Goal: Check status: Check status

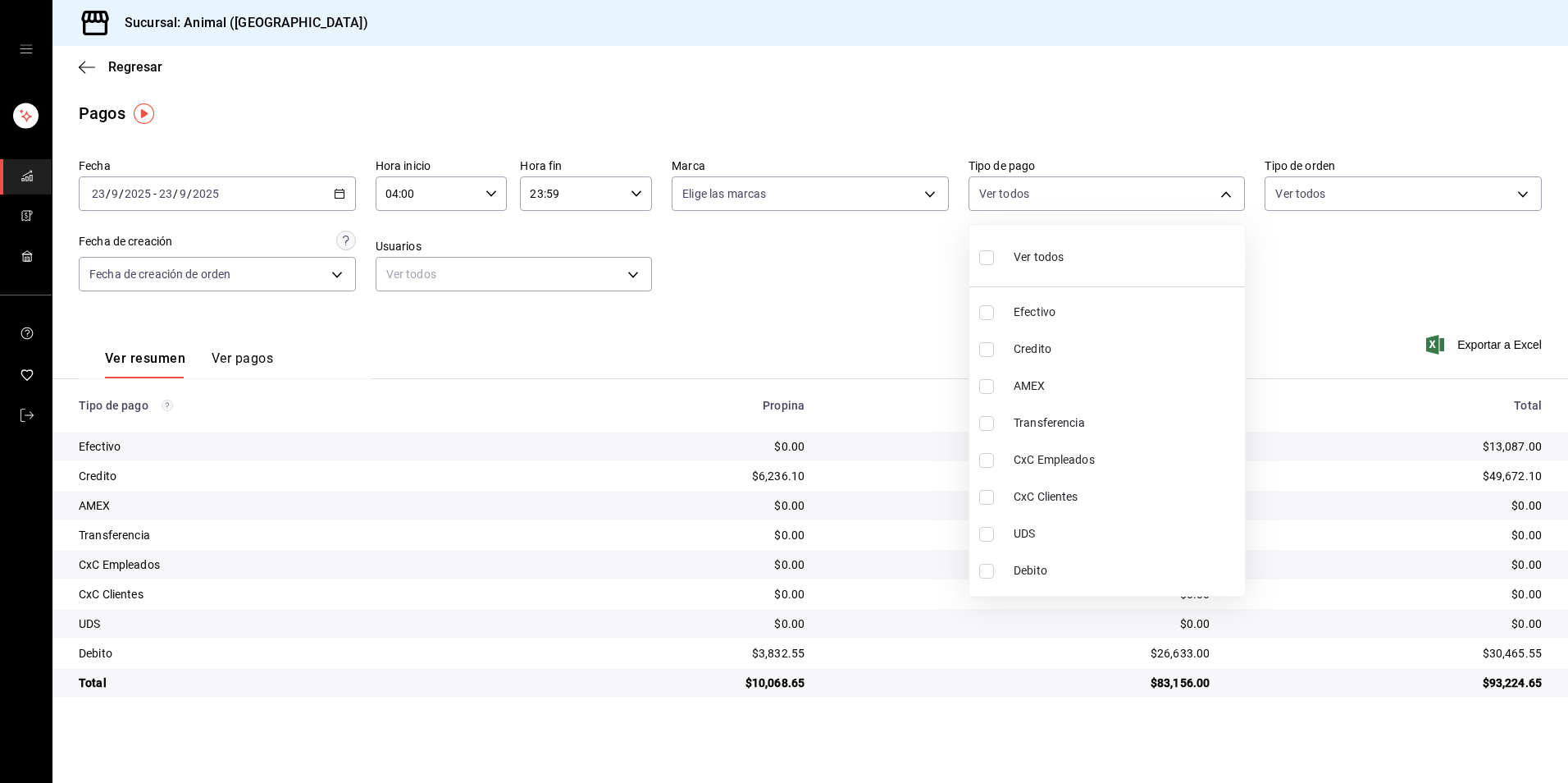
click at [132, 65] on div at bounding box center [784, 391] width 1568 height 783
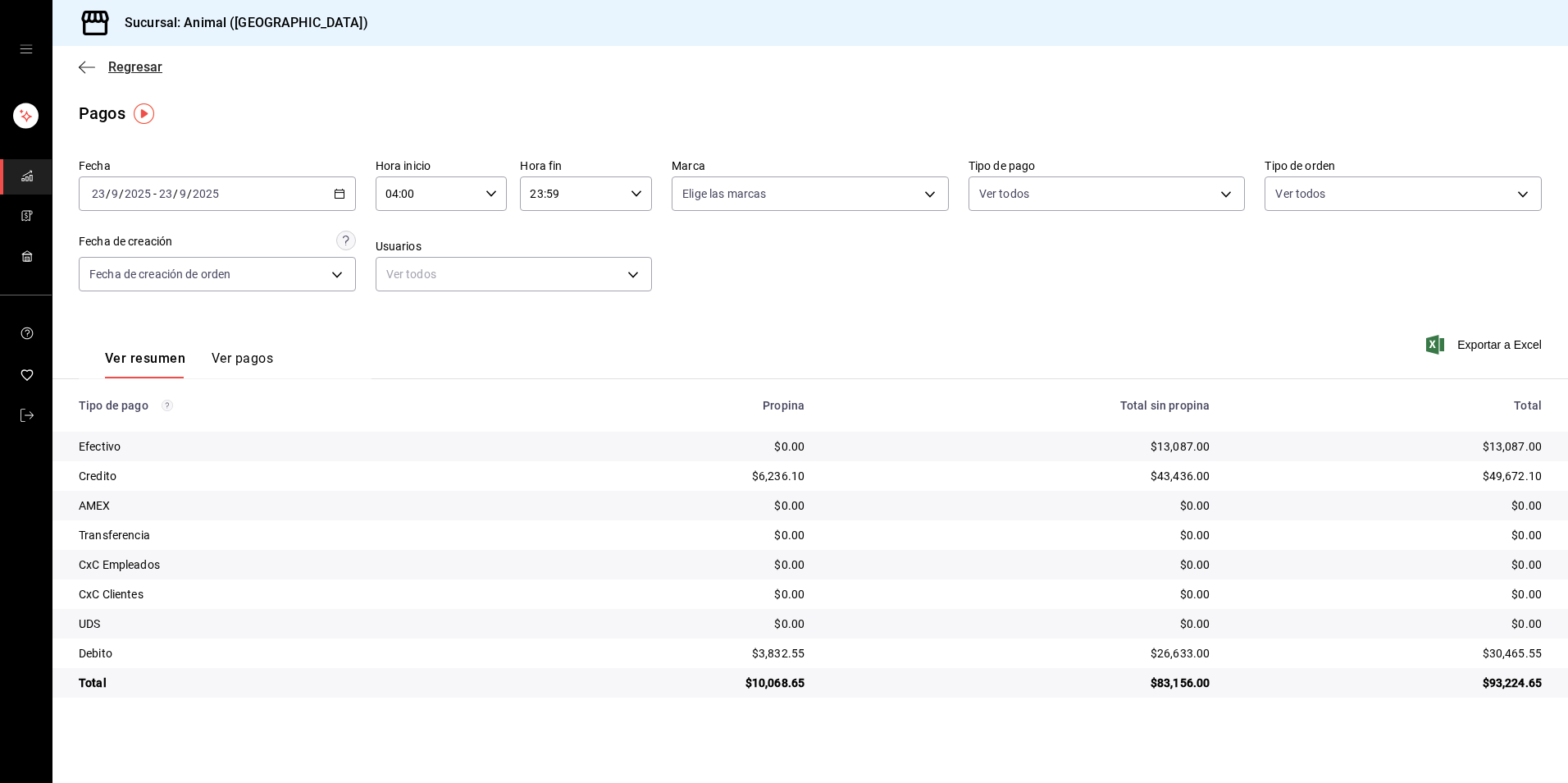
click at [140, 61] on span "Regresar" at bounding box center [135, 66] width 54 height 16
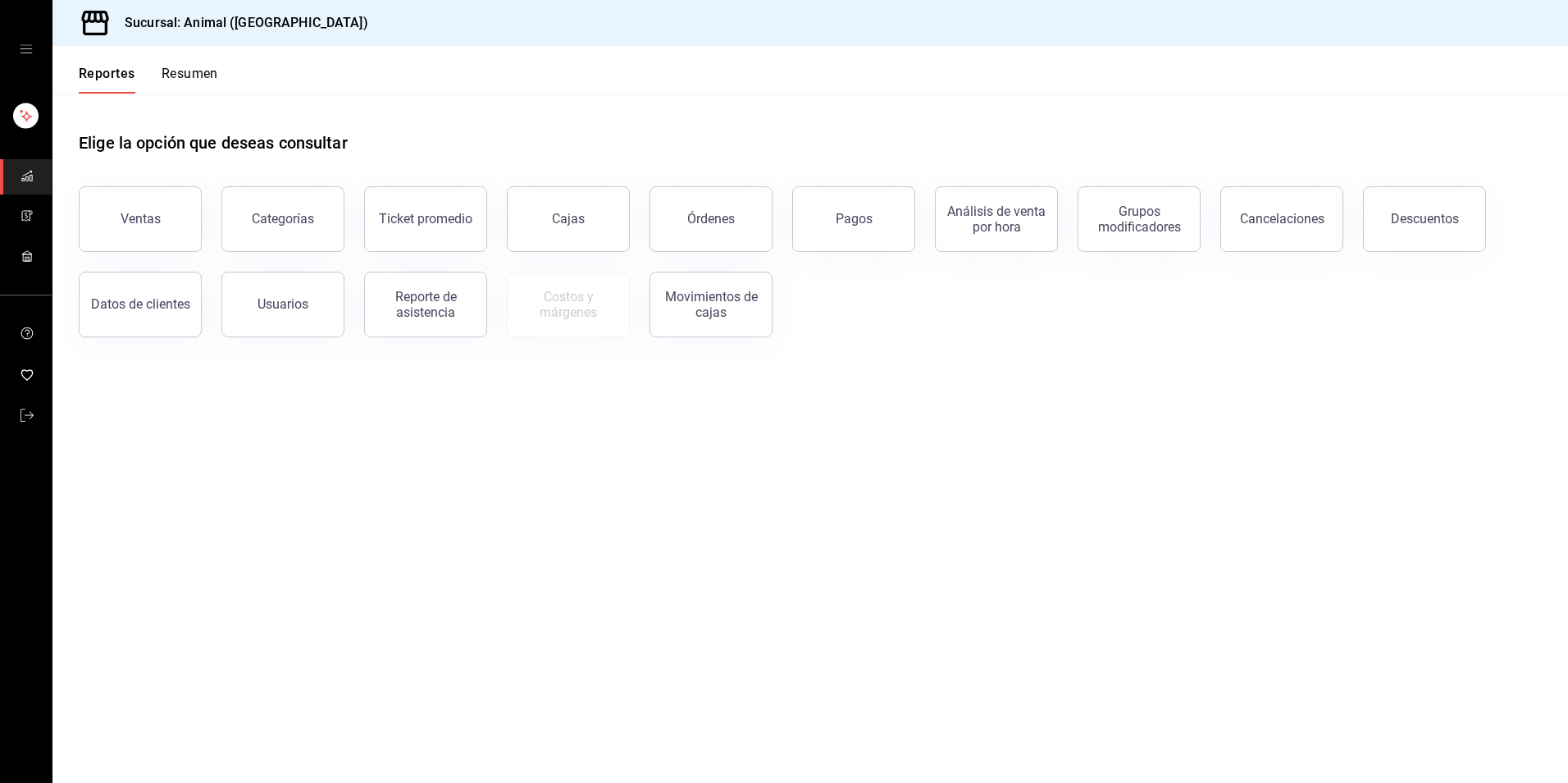
click at [197, 69] on button "Resumen" at bounding box center [189, 79] width 57 height 28
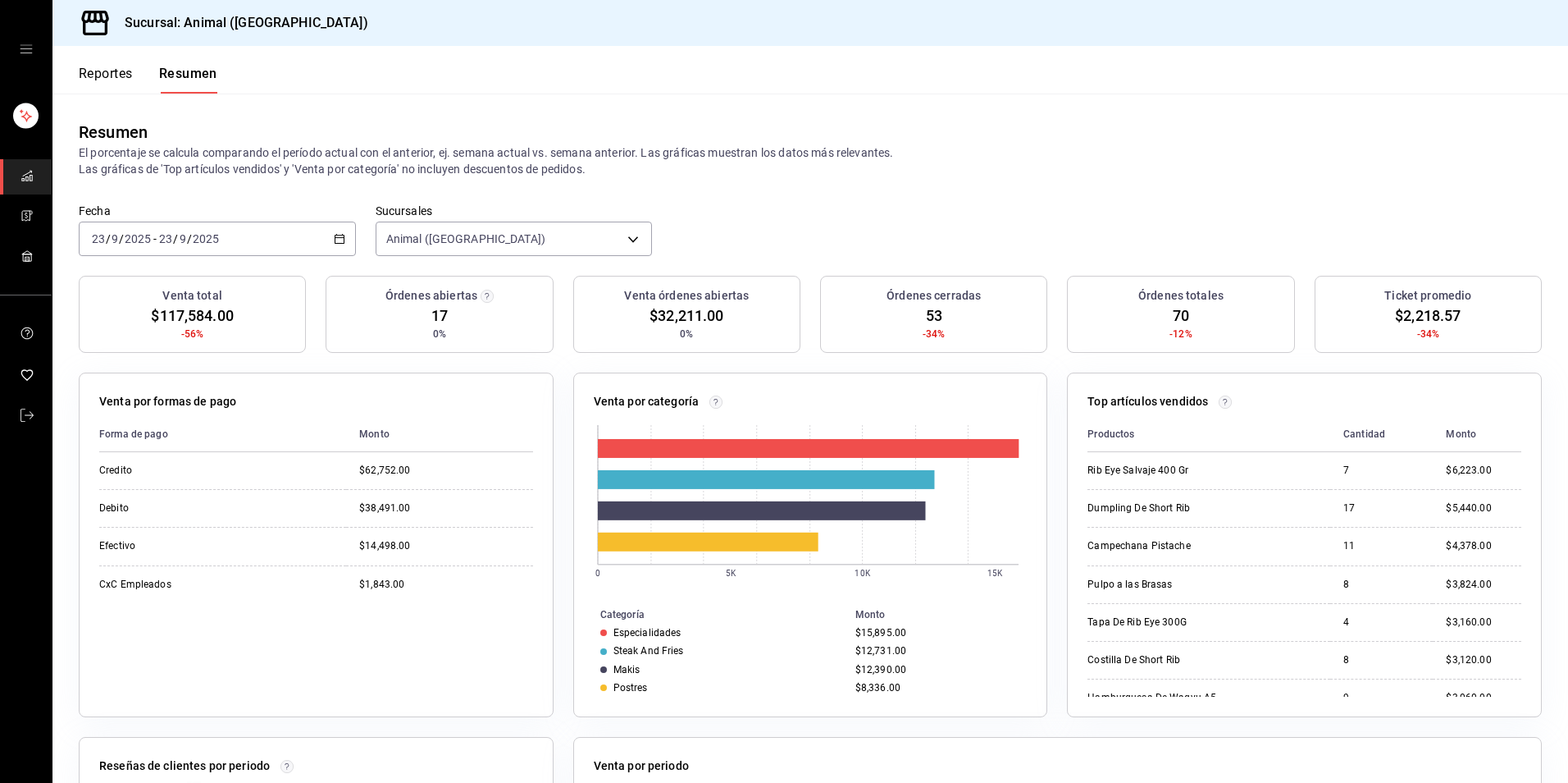
click at [339, 234] on icon "button" at bounding box center [340, 239] width 11 height 11
click at [141, 288] on span "Hoy" at bounding box center [156, 288] width 127 height 17
click at [132, 73] on button "Reportes" at bounding box center [105, 79] width 54 height 28
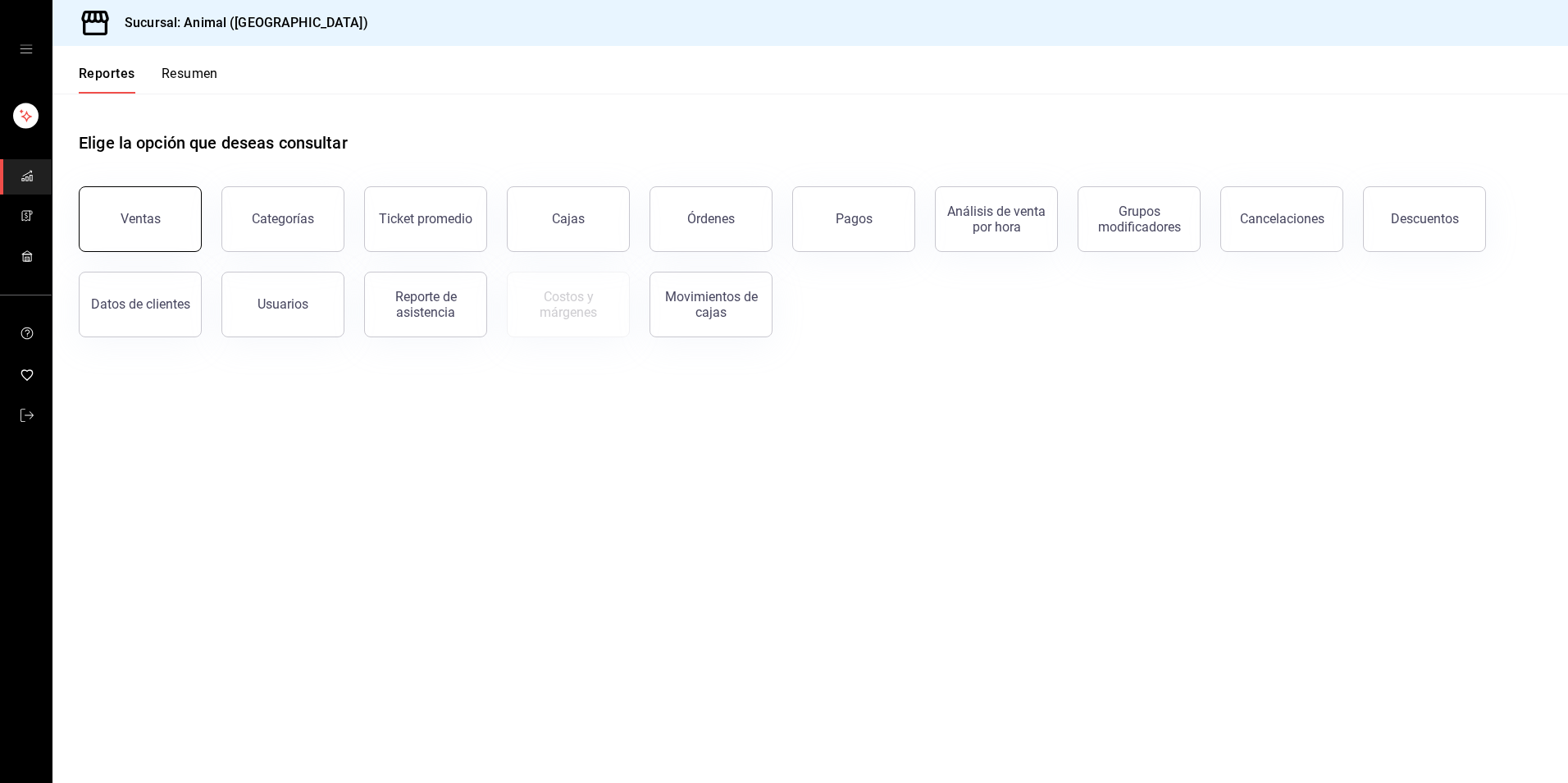
click at [167, 199] on button "Ventas" at bounding box center [140, 219] width 123 height 65
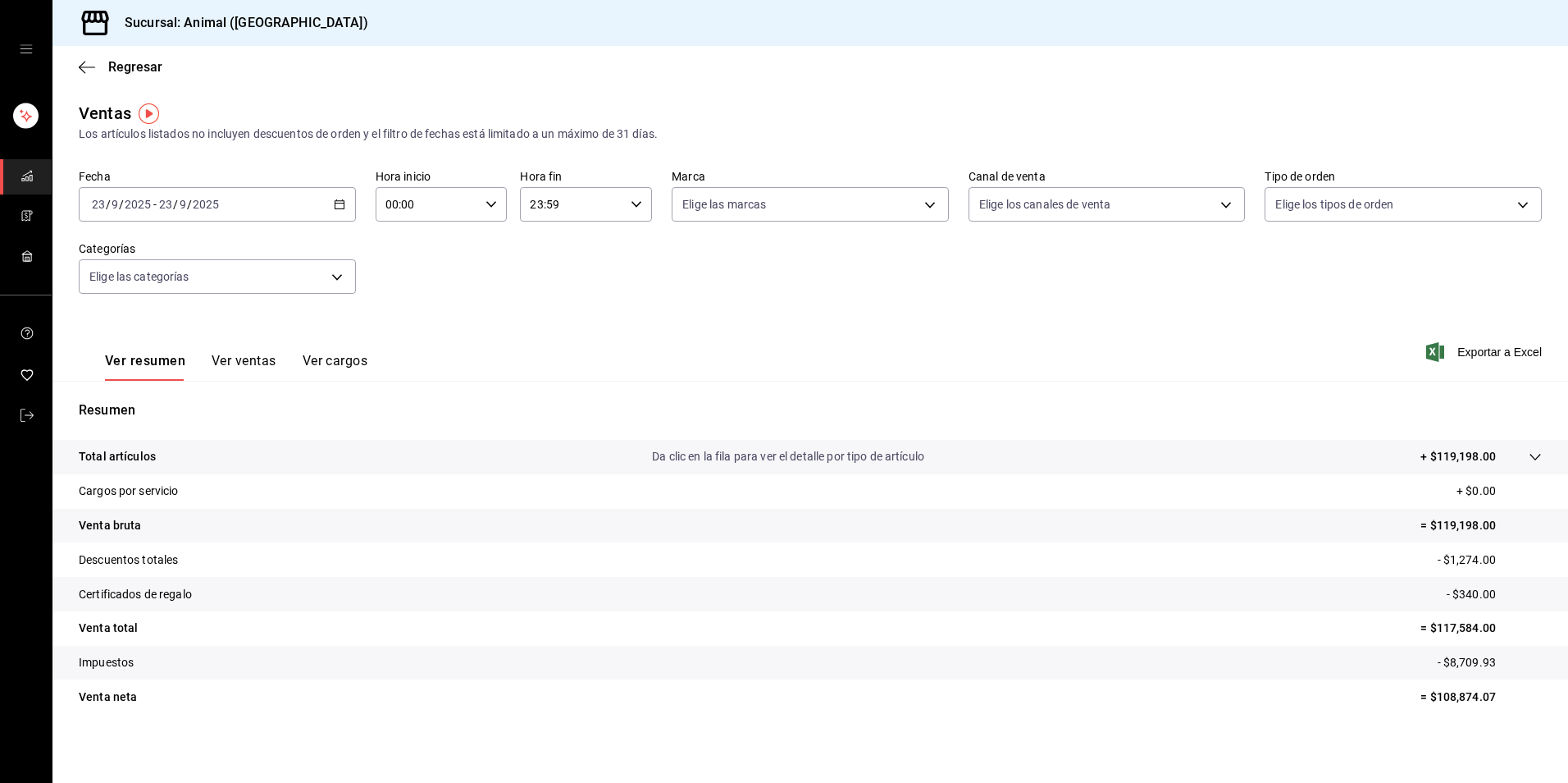
click at [347, 209] on div "[DATE] [DATE] - [DATE] [DATE]" at bounding box center [216, 203] width 277 height 35
click at [202, 248] on span "Hoy" at bounding box center [156, 254] width 127 height 17
click at [341, 211] on div "[DATE] [DATE] - [DATE] [DATE]" at bounding box center [216, 203] width 277 height 35
click at [200, 398] on span "Rango de fechas" at bounding box center [156, 401] width 127 height 17
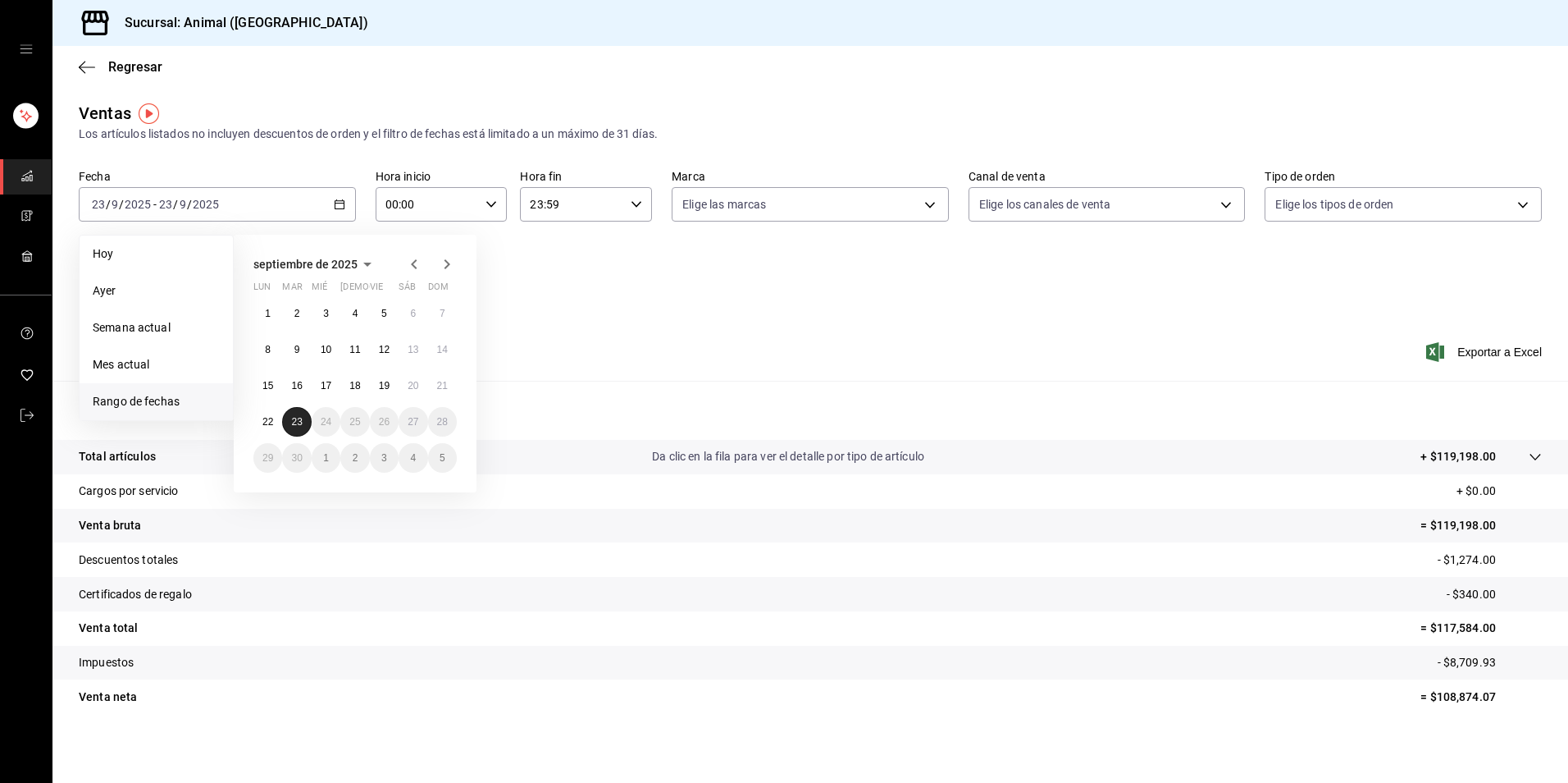
click at [298, 422] on abbr "23" at bounding box center [296, 422] width 10 height 11
click at [277, 419] on button "22" at bounding box center [268, 422] width 29 height 30
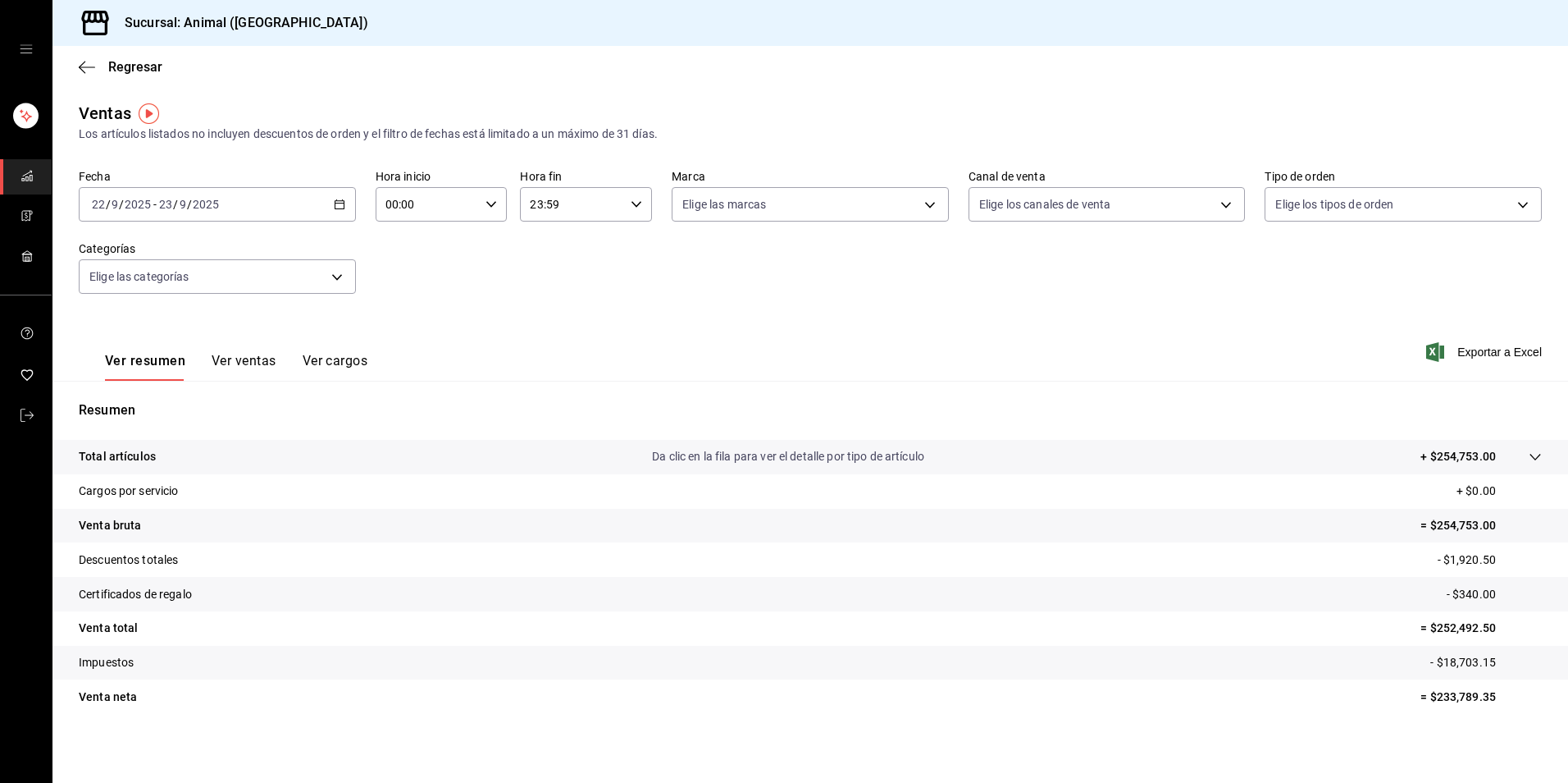
click at [416, 193] on input "00:00" at bounding box center [428, 203] width 104 height 33
click at [434, 323] on button "04" at bounding box center [406, 321] width 59 height 33
type input "04:00"
click at [543, 203] on div at bounding box center [784, 391] width 1568 height 783
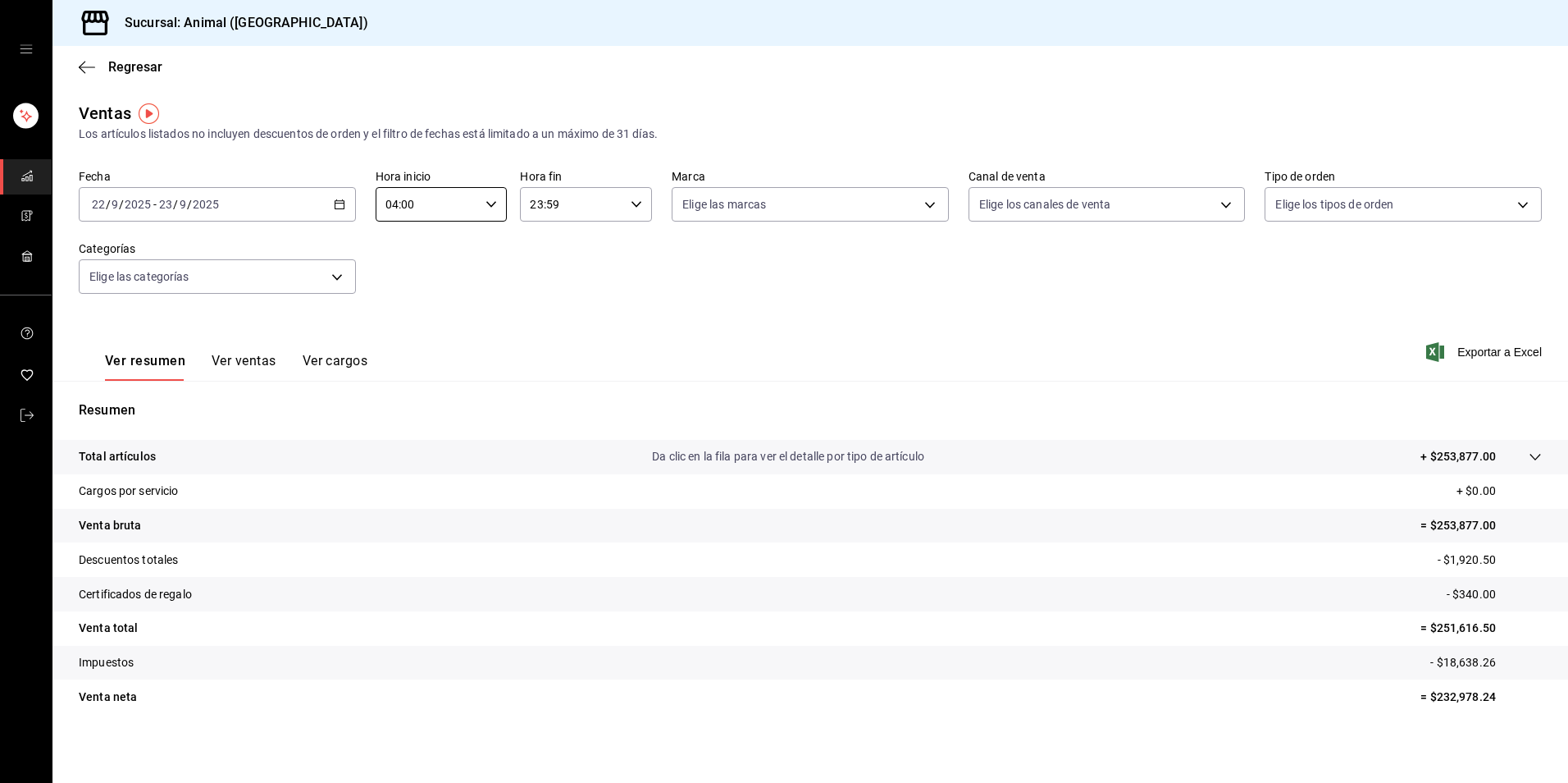
click at [546, 203] on input "23:59" at bounding box center [572, 203] width 104 height 33
click at [610, 239] on button "00" at bounding box center [615, 245] width 59 height 33
click at [546, 238] on button "02" at bounding box center [548, 249] width 59 height 33
type input "02:00"
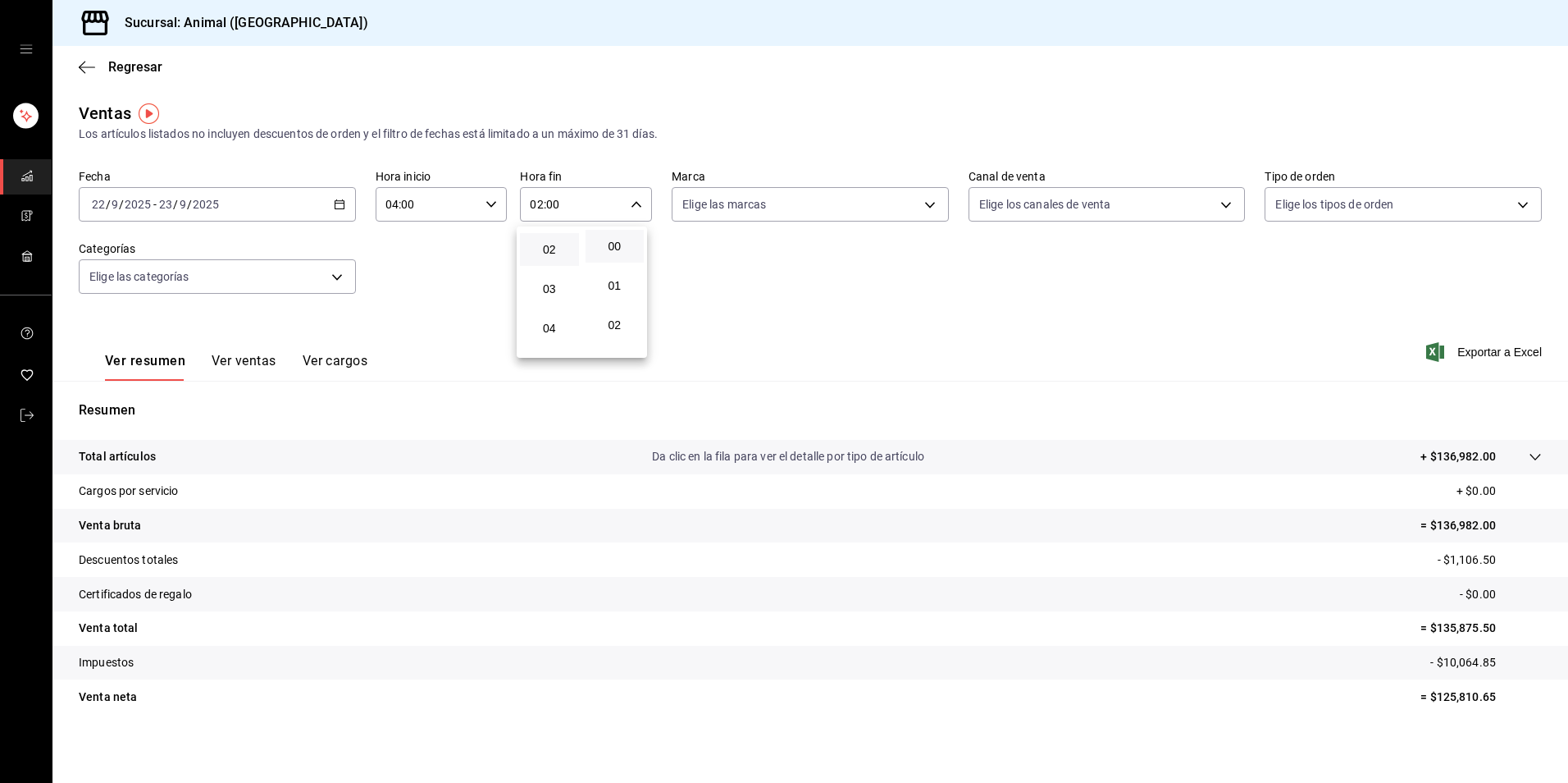
click at [452, 197] on div at bounding box center [784, 391] width 1568 height 783
click at [485, 203] on icon "button" at bounding box center [491, 204] width 11 height 11
click at [304, 200] on div at bounding box center [784, 391] width 1568 height 783
click at [346, 203] on div "[DATE] [DATE] - [DATE] [DATE]" at bounding box center [216, 203] width 277 height 35
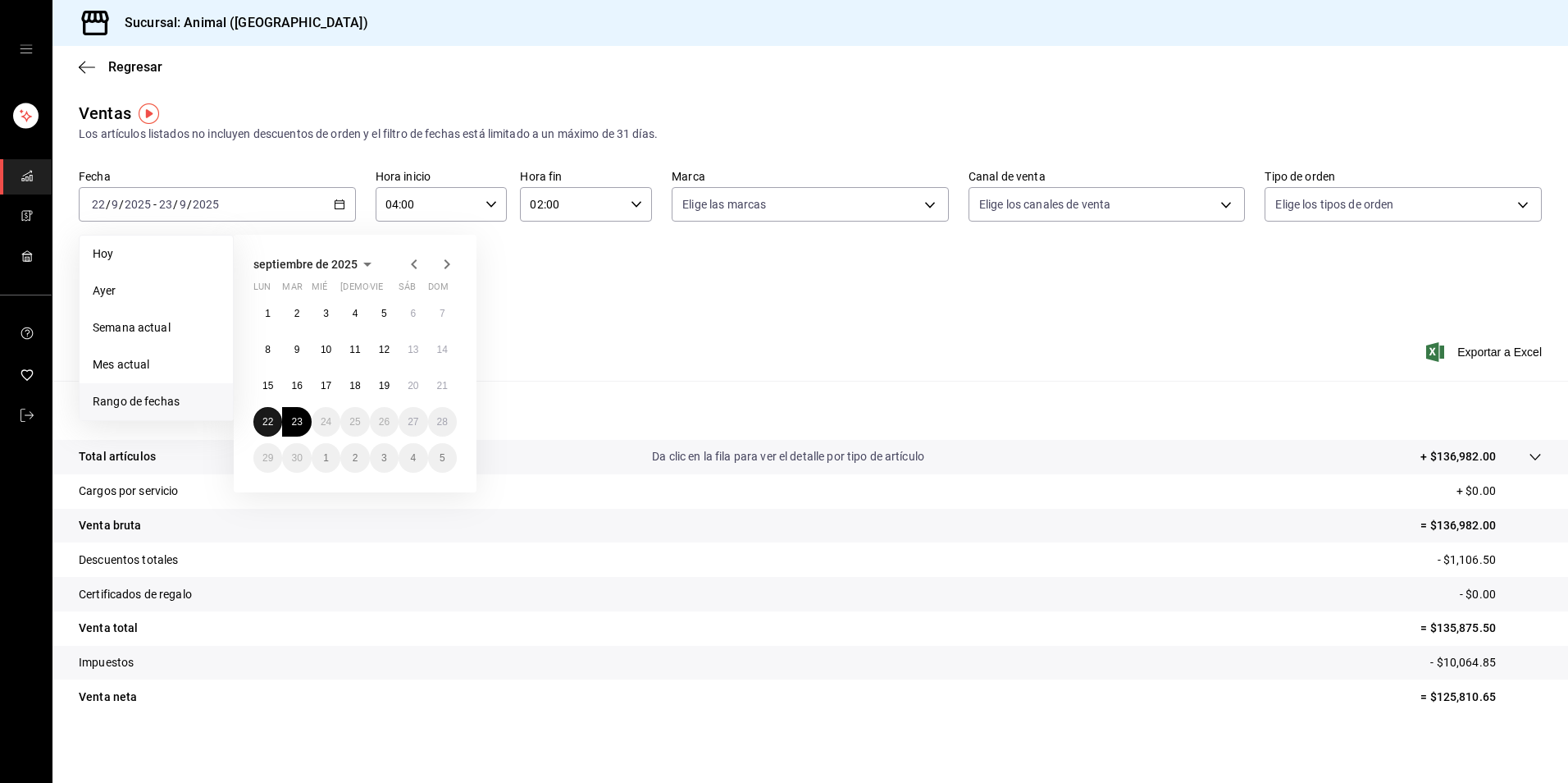
click at [274, 417] on button "22" at bounding box center [268, 422] width 29 height 30
click at [634, 315] on div "Ver resumen Ver ventas Ver cargos Exportar a Excel" at bounding box center [810, 347] width 1516 height 67
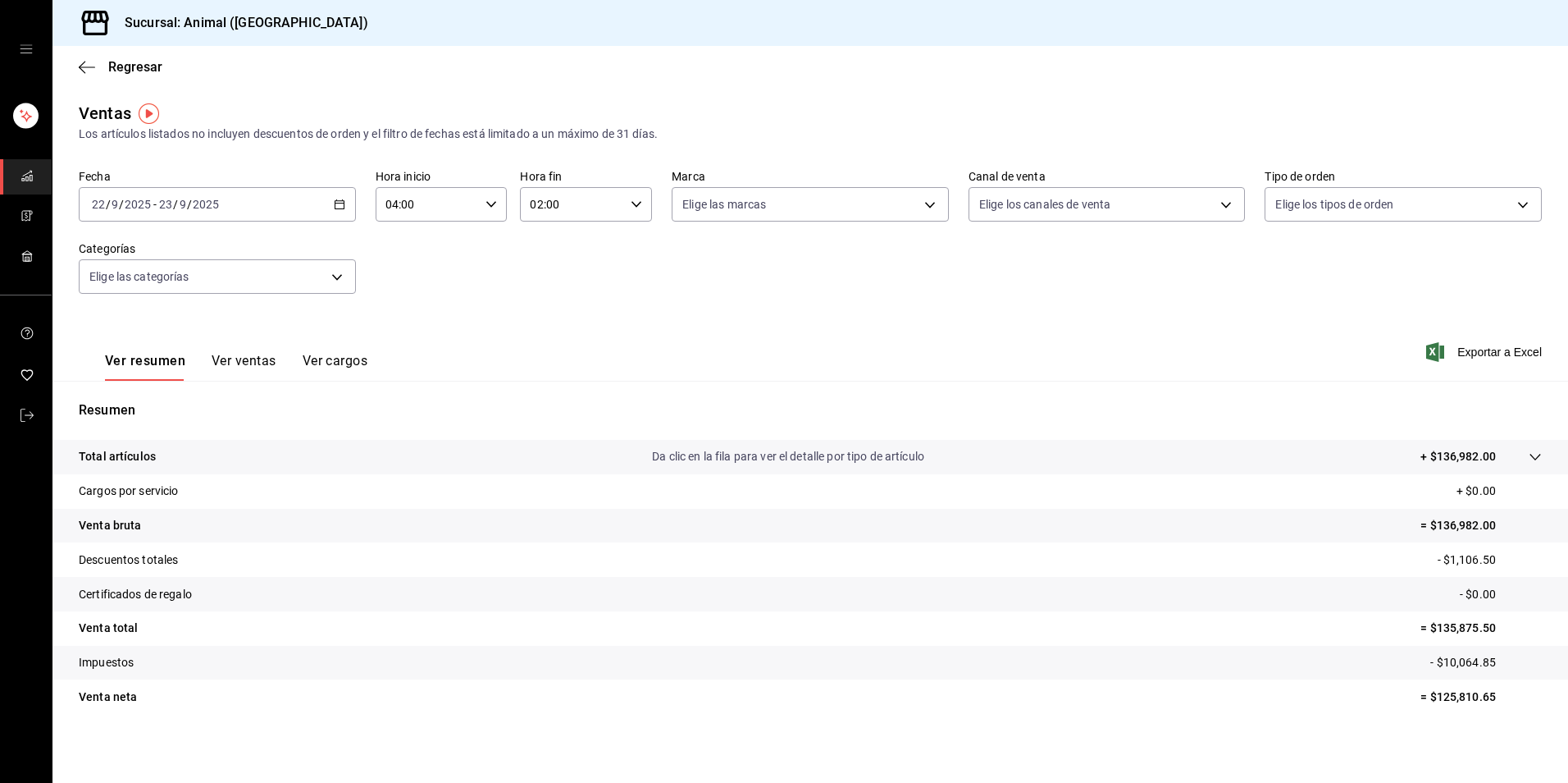
click at [498, 200] on div "04:00 Hora inicio" at bounding box center [442, 203] width 132 height 35
click at [401, 336] on span "23" at bounding box center [406, 338] width 39 height 13
type input "23:00"
click at [145, 63] on div at bounding box center [784, 391] width 1568 height 783
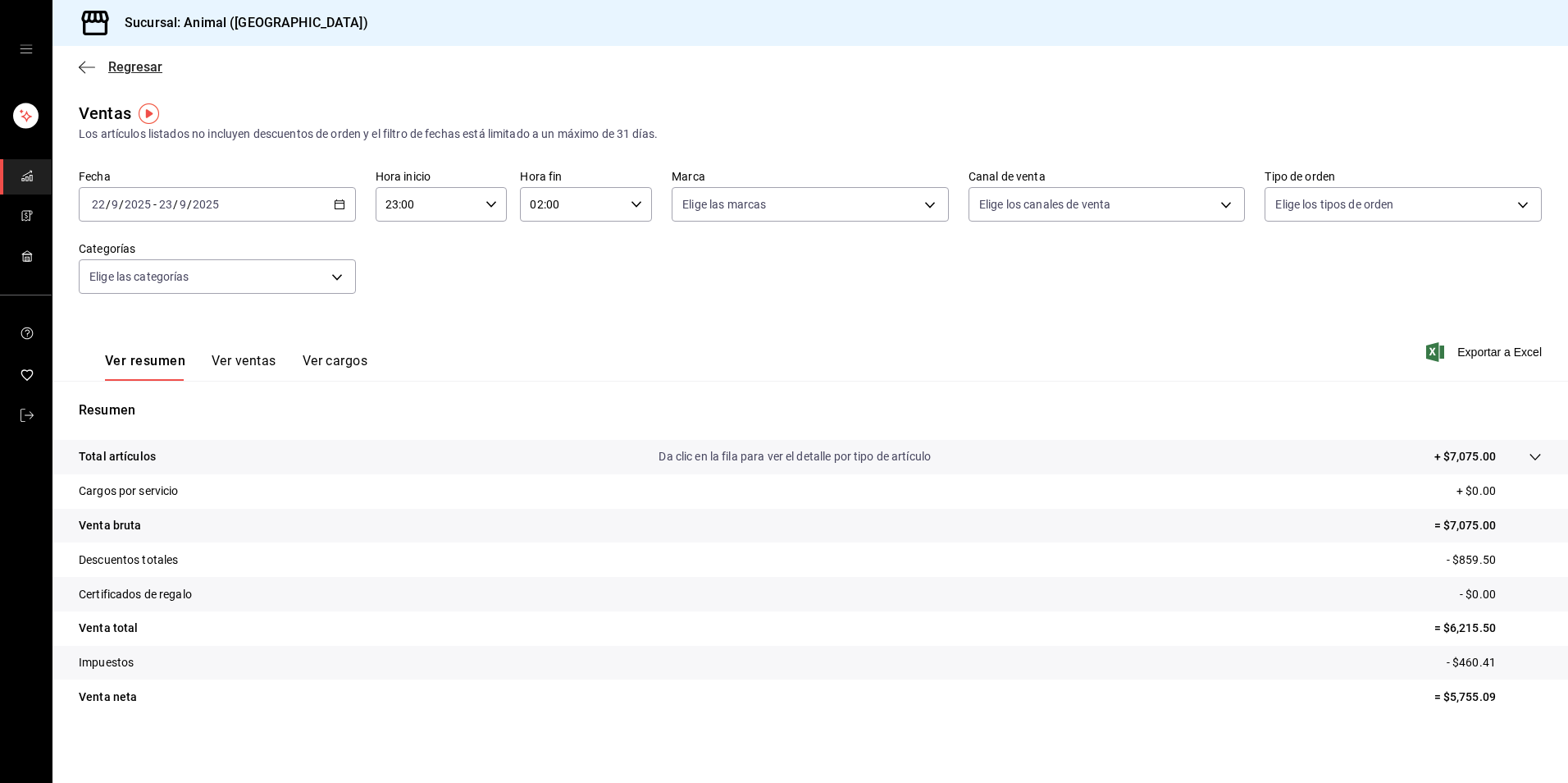
click at [132, 67] on span "Regresar" at bounding box center [135, 66] width 54 height 16
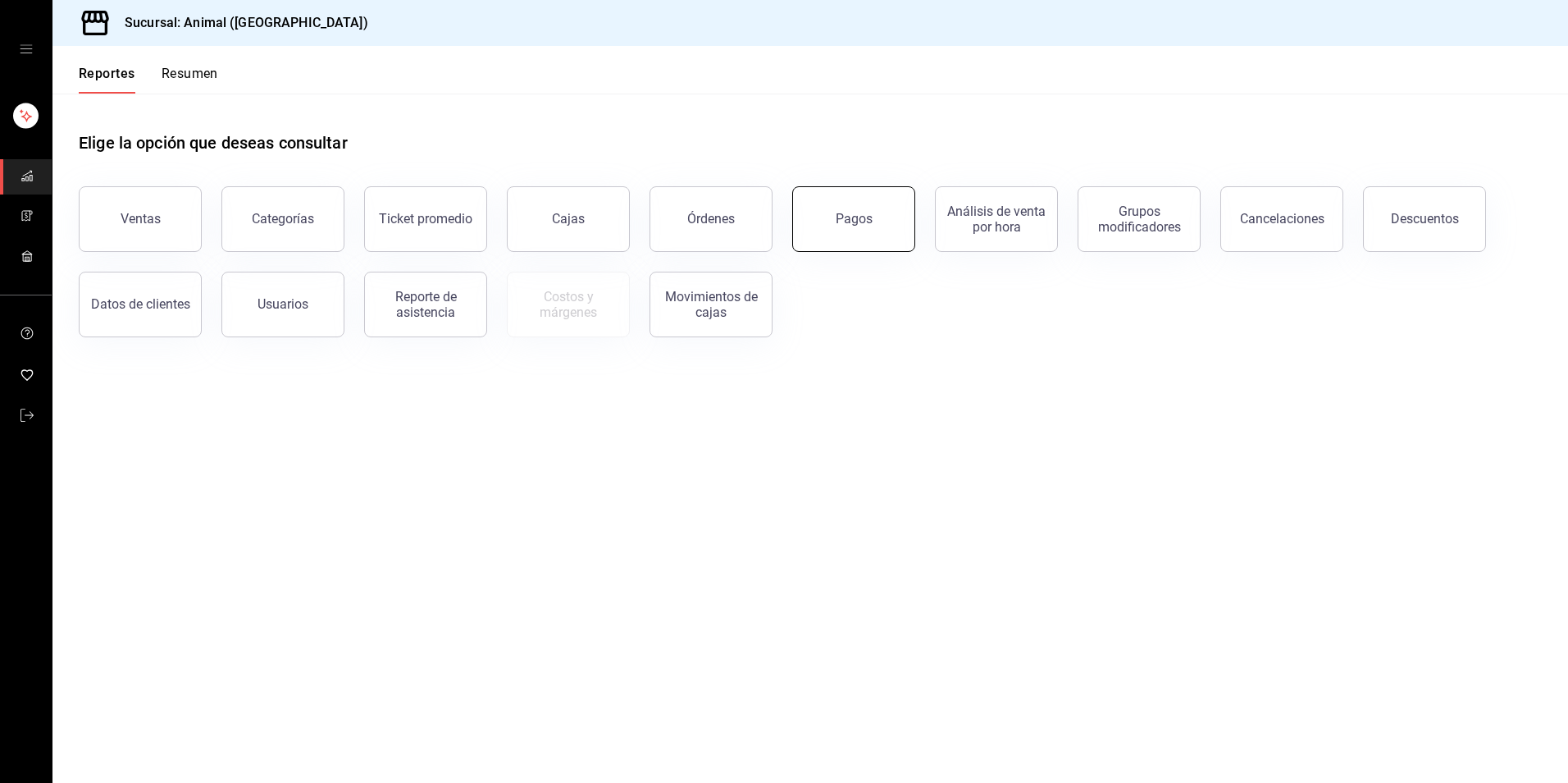
click at [885, 203] on button "Pagos" at bounding box center [853, 219] width 123 height 65
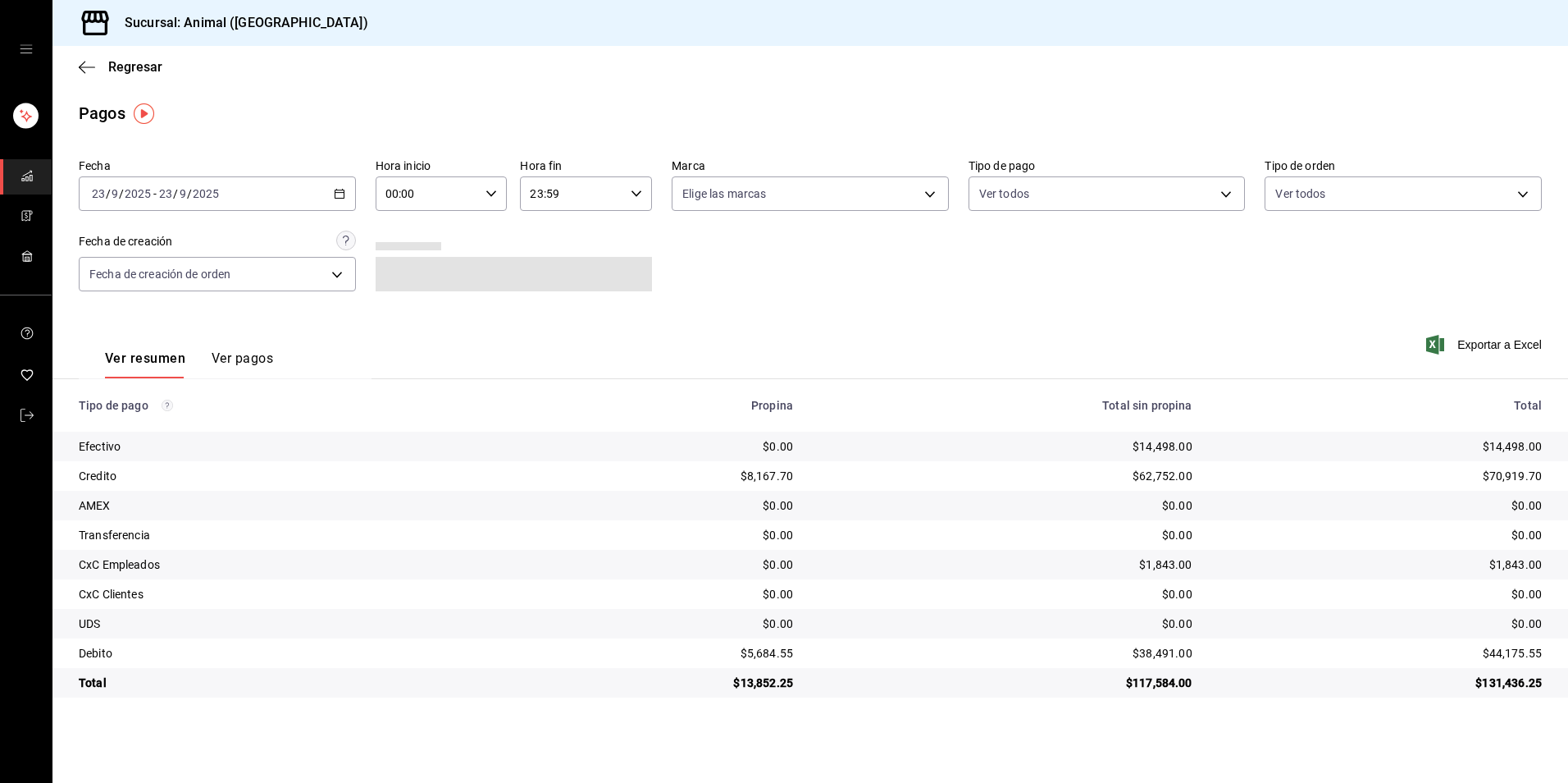
click at [318, 203] on div "[DATE] [DATE] - [DATE] [DATE]" at bounding box center [216, 193] width 277 height 35
click at [149, 247] on span "Hoy" at bounding box center [156, 243] width 127 height 17
click at [458, 188] on input "00:00" at bounding box center [428, 193] width 104 height 33
click at [408, 305] on span "04" at bounding box center [408, 311] width 40 height 13
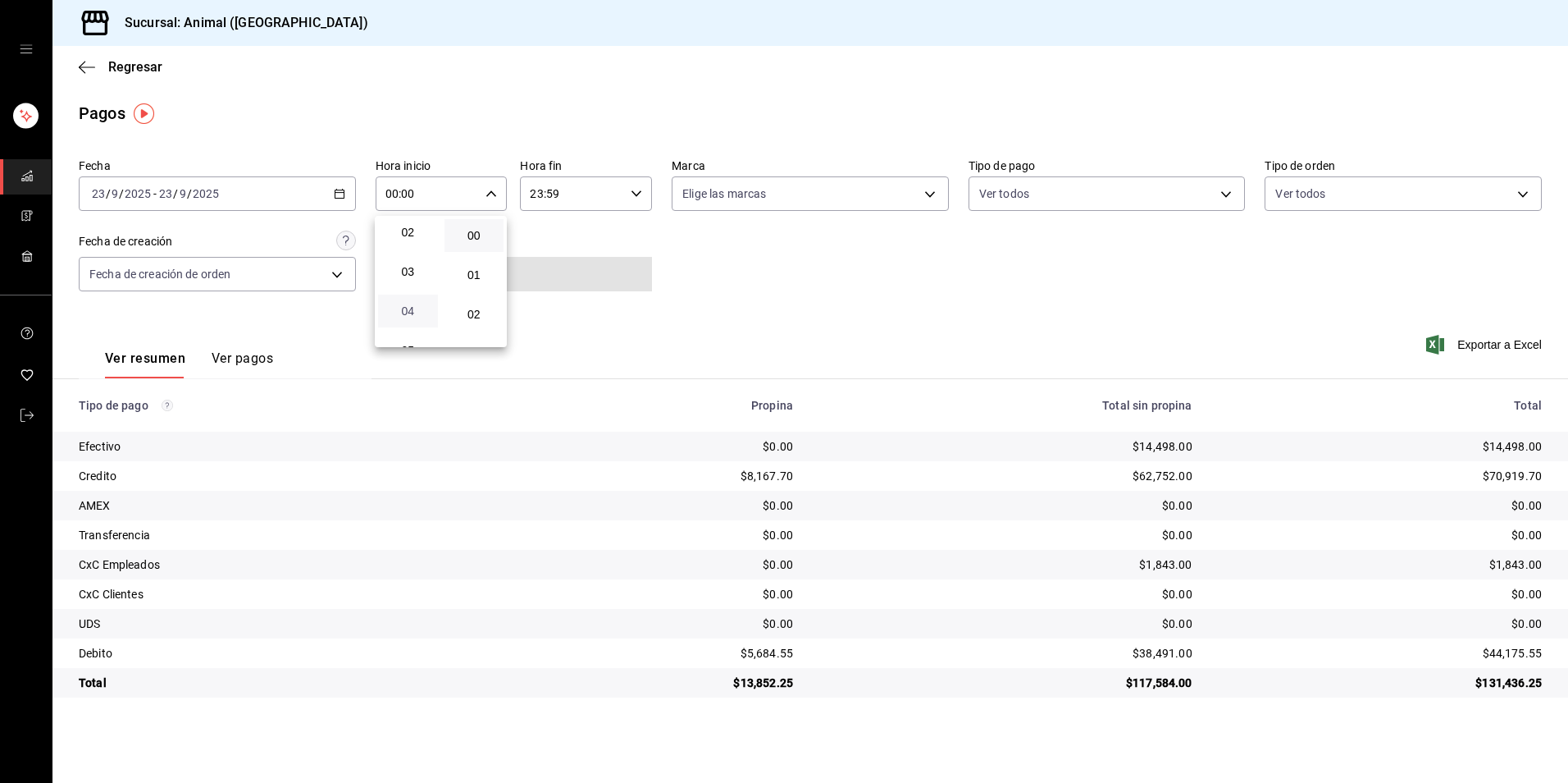
type input "04:00"
click at [673, 308] on div at bounding box center [784, 391] width 1568 height 783
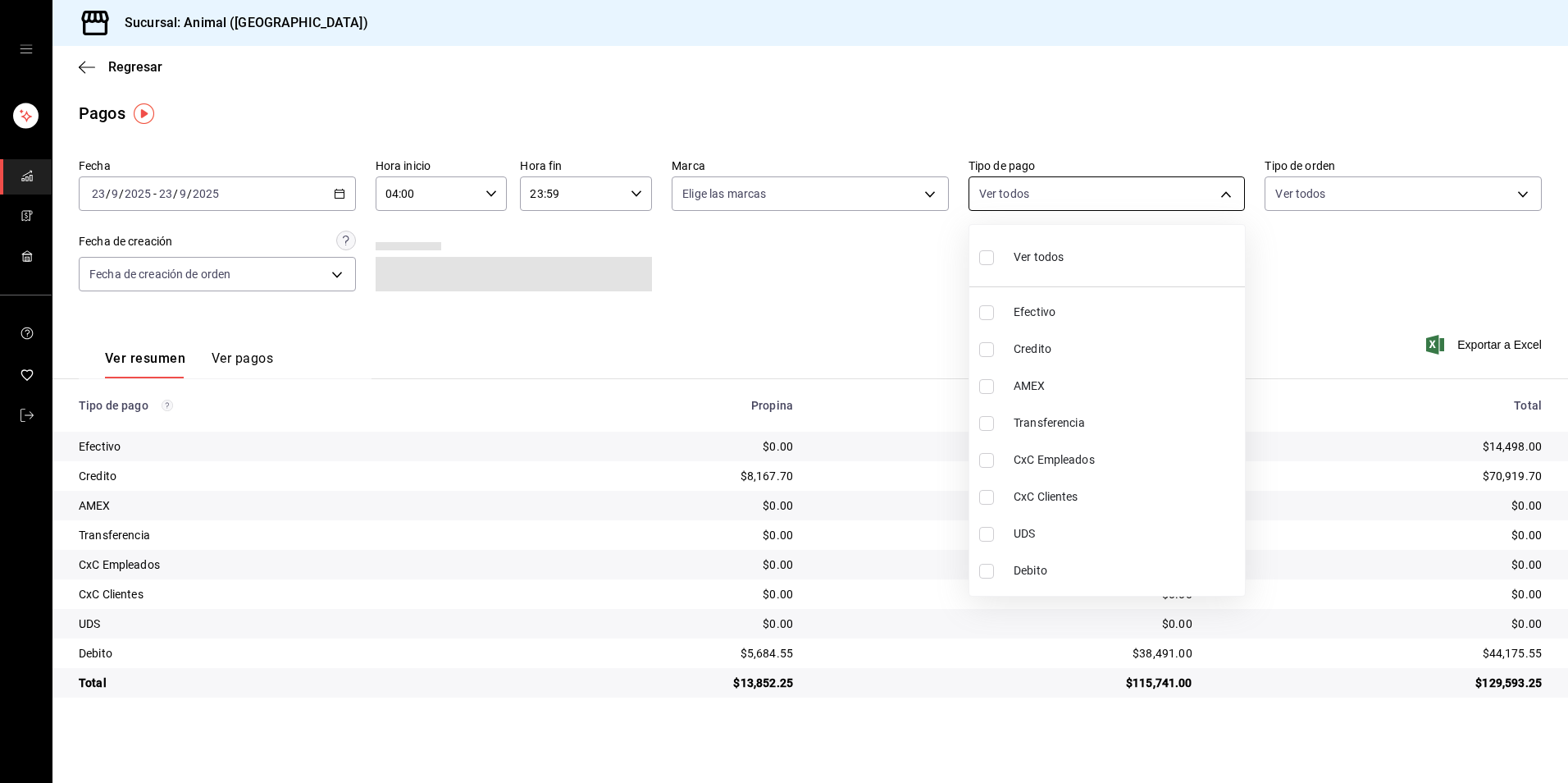
click at [1112, 207] on body "Sucursal: Animal (Tijuana) Regresar Pagos Fecha [DATE] [DATE] - [DATE] [DATE] H…" at bounding box center [784, 391] width 1568 height 783
click at [1078, 349] on span "Credito" at bounding box center [1126, 349] width 225 height 17
type input "235ce608-f464-428a-9a71-314f665367d1"
checkbox input "true"
click at [1113, 573] on span "Debito" at bounding box center [1126, 570] width 225 height 17
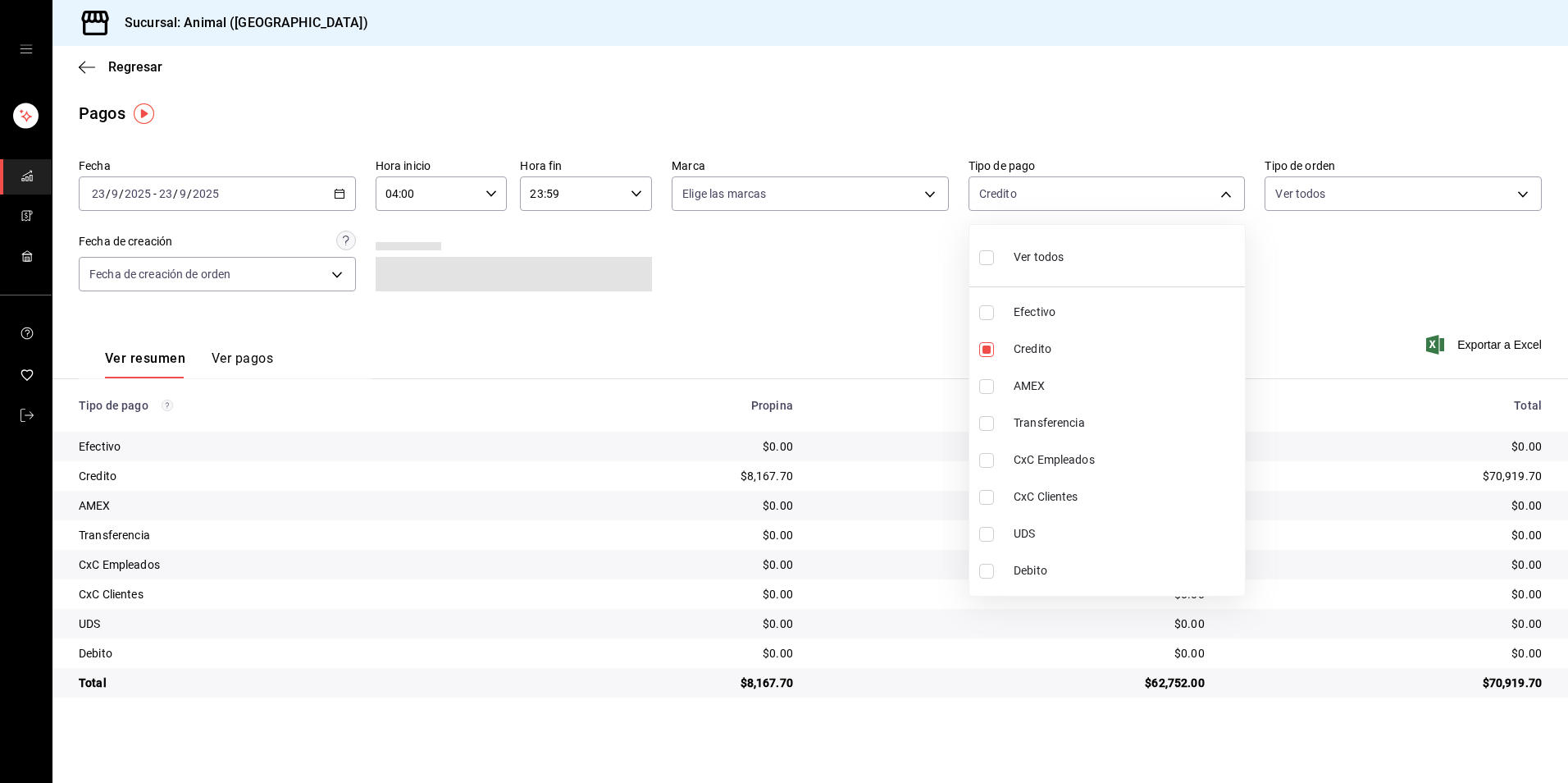
type input "235ce608-f464-428a-9a71-314f665367d1,c7b29183-a811-4137-9cfa-21a61cd2bc4a"
checkbox input "true"
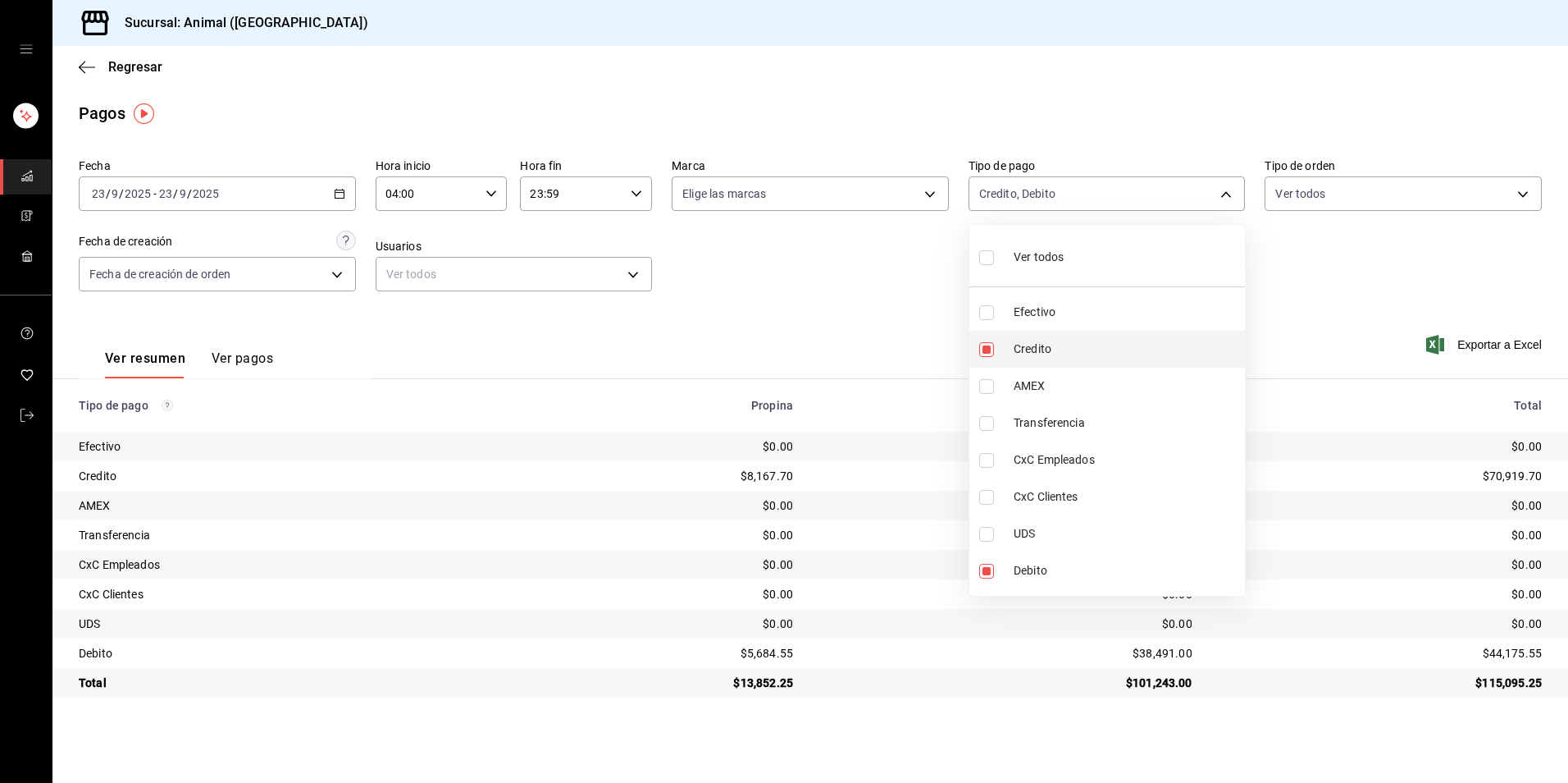
click at [1062, 336] on li "Credito" at bounding box center [1106, 349] width 275 height 37
type input "c7b29183-a811-4137-9cfa-21a61cd2bc4a"
checkbox input "false"
click at [1072, 559] on li "Debito" at bounding box center [1106, 571] width 275 height 37
checkbox input "false"
